Goal: Task Accomplishment & Management: Complete application form

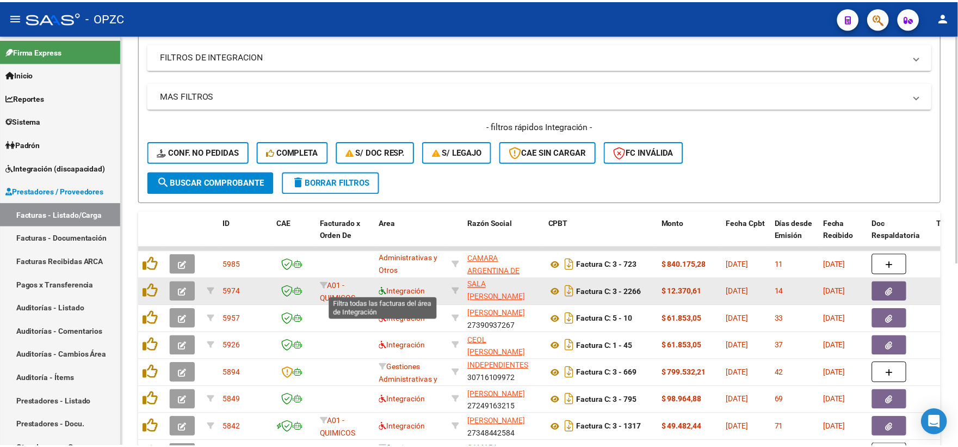
scroll to position [2, 0]
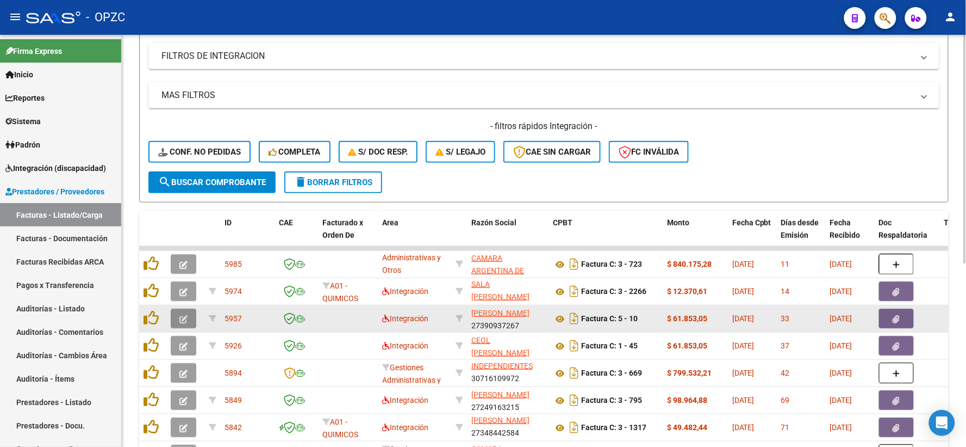
click at [178, 317] on button "button" at bounding box center [184, 318] width 26 height 20
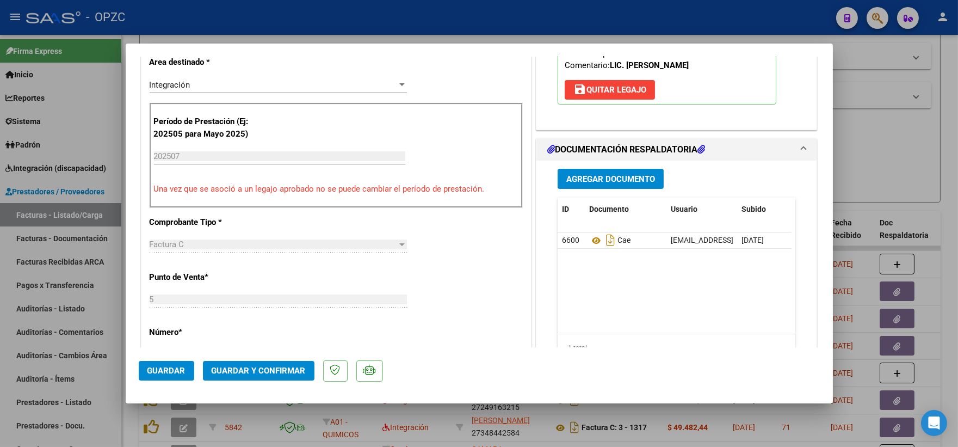
scroll to position [241, 0]
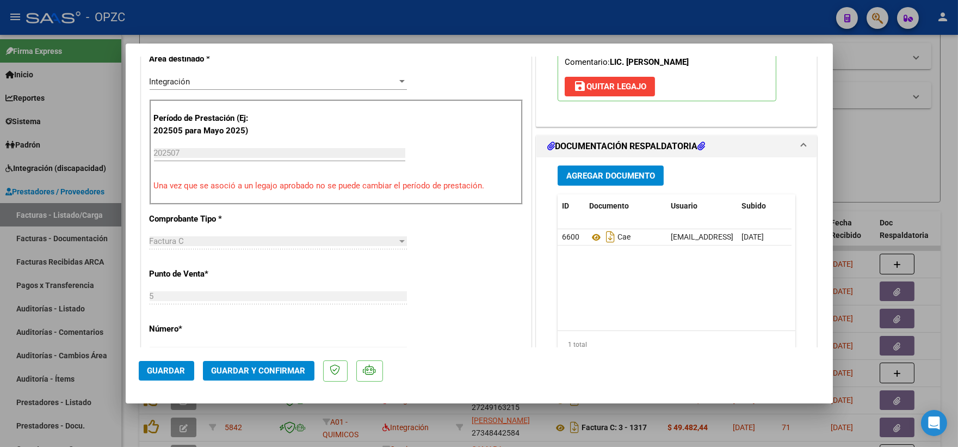
click at [880, 131] on div at bounding box center [479, 223] width 958 height 447
type input "$ 0,00"
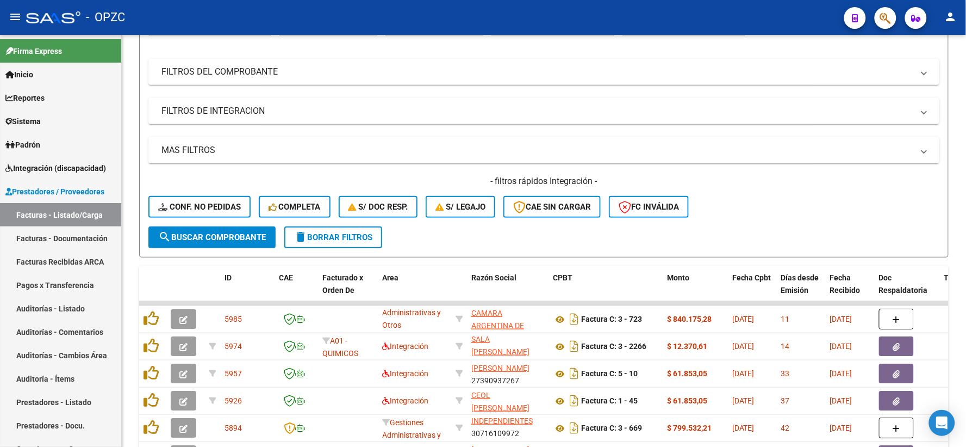
scroll to position [121, 0]
